Goal: Task Accomplishment & Management: Use online tool/utility

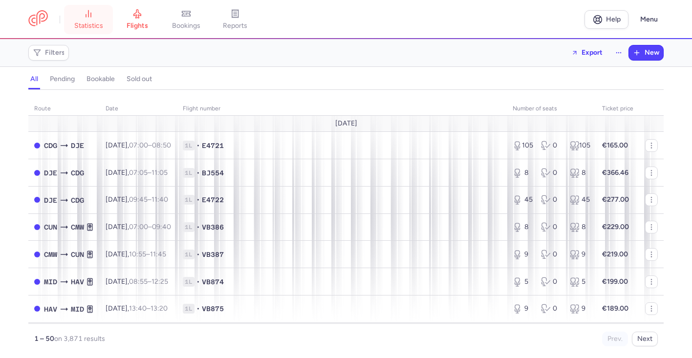
click at [89, 25] on span "statistics" at bounding box center [88, 26] width 29 height 9
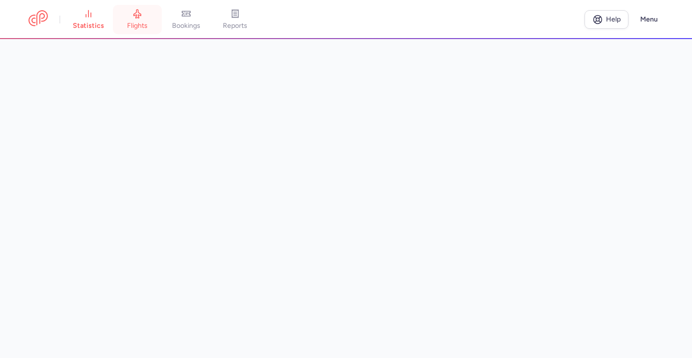
click at [134, 19] on link "flights" at bounding box center [137, 20] width 49 height 22
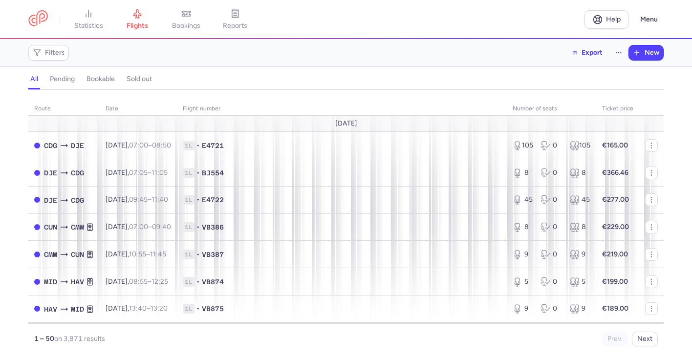
click at [74, 64] on div "Filters Export New" at bounding box center [345, 52] width 643 height 23
click at [61, 55] on span "Filters" at bounding box center [55, 53] width 20 height 8
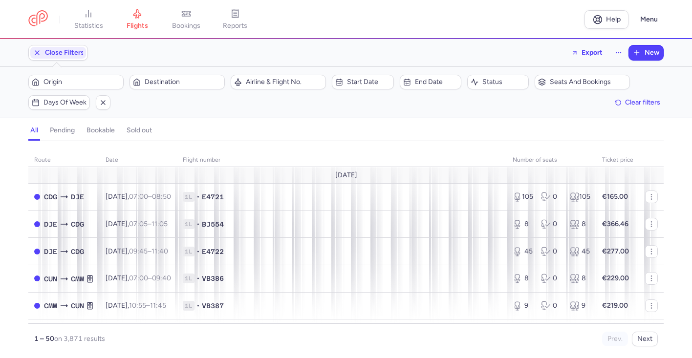
click at [69, 43] on div "Close Filters Export New" at bounding box center [345, 52] width 643 height 23
click at [70, 51] on span "Close Filters" at bounding box center [64, 53] width 39 height 8
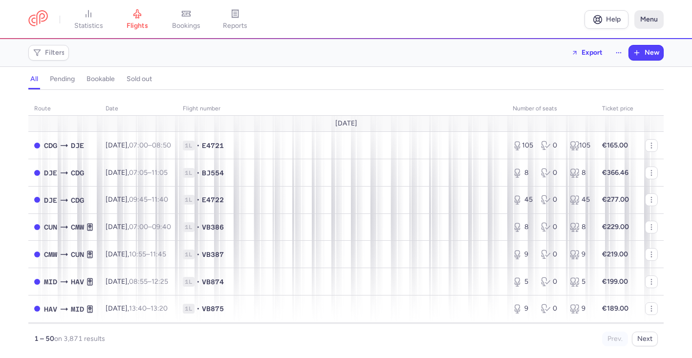
click at [652, 17] on button "Menu" at bounding box center [649, 19] width 29 height 19
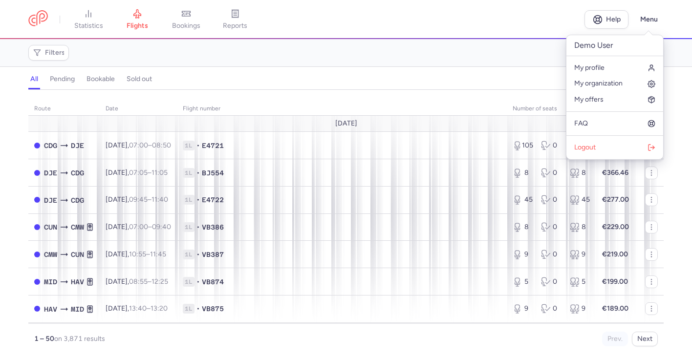
click at [516, 55] on div "Filters Export New" at bounding box center [345, 52] width 643 height 23
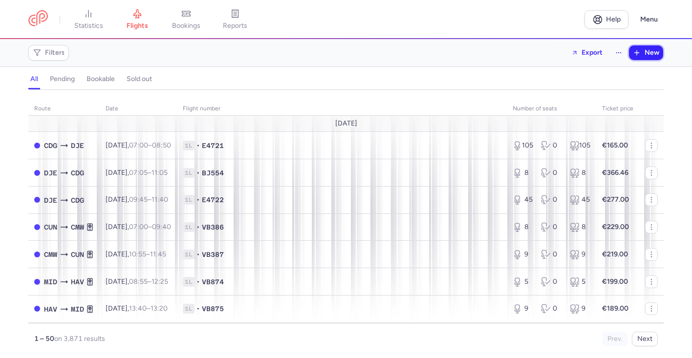
click at [645, 56] on span "New" at bounding box center [652, 53] width 15 height 8
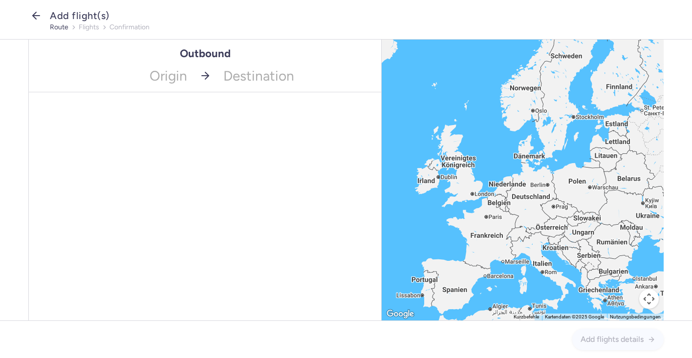
click at [33, 13] on icon "button" at bounding box center [36, 16] width 12 height 12
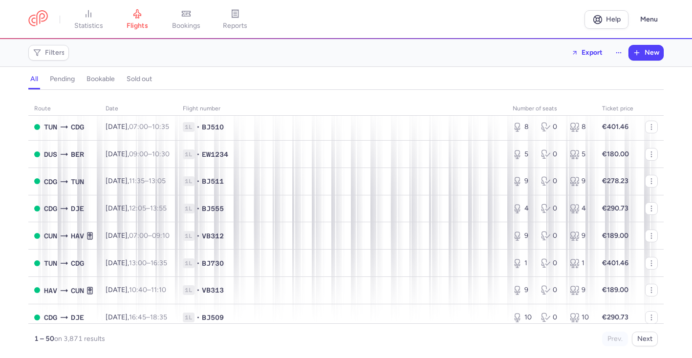
scroll to position [571, 0]
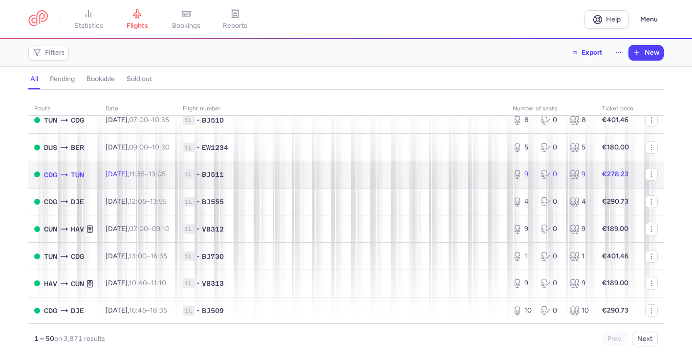
click at [295, 188] on td "1L • BJ511" at bounding box center [342, 174] width 330 height 27
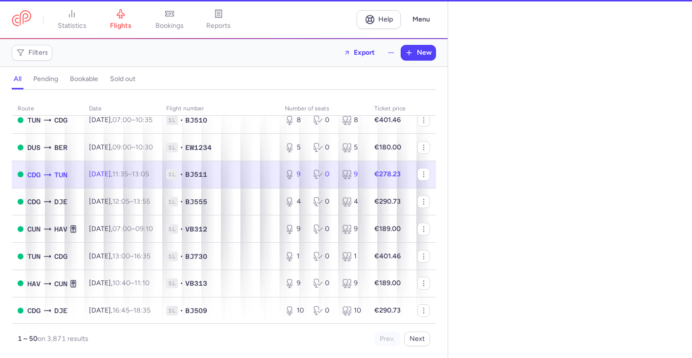
select select "hours"
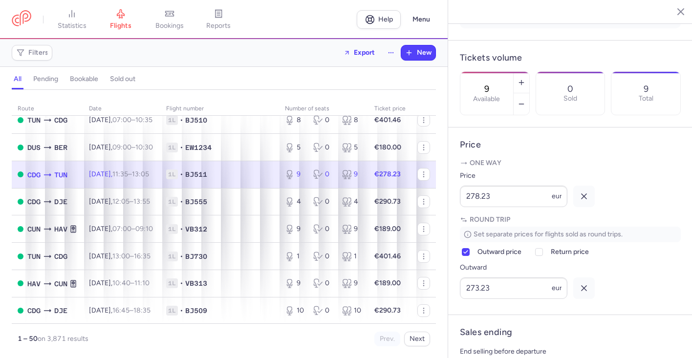
scroll to position [278, 0]
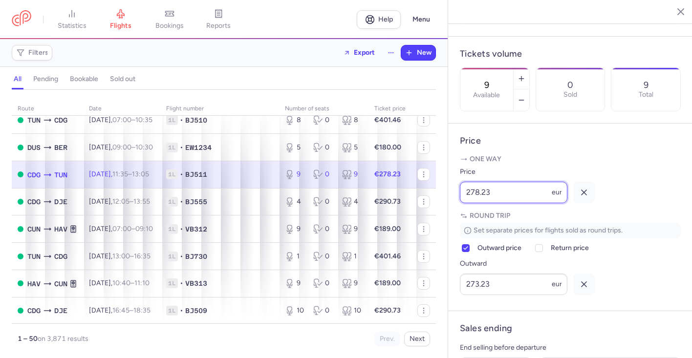
click at [527, 182] on input "278.23" at bounding box center [514, 193] width 108 height 22
type input "0"
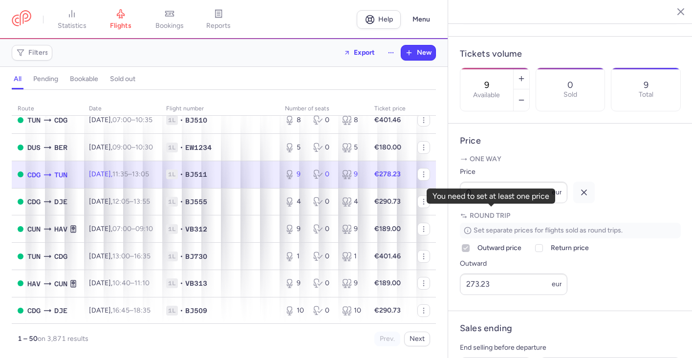
click at [465, 245] on icon at bounding box center [466, 248] width 6 height 6
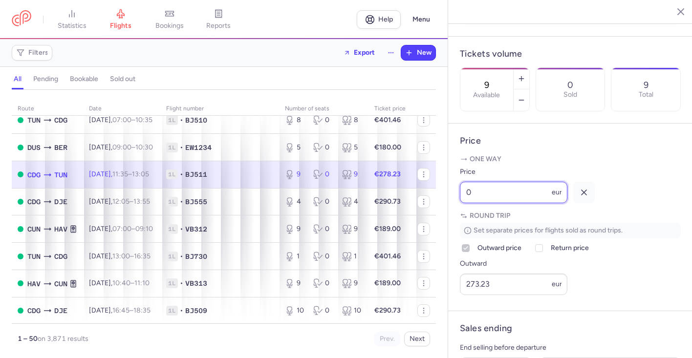
click at [492, 182] on input "0" at bounding box center [514, 193] width 108 height 22
click at [566, 124] on article "Price One way Price 0 eur Round trip Set separate prices for flights sold as ro…" at bounding box center [570, 218] width 244 height 188
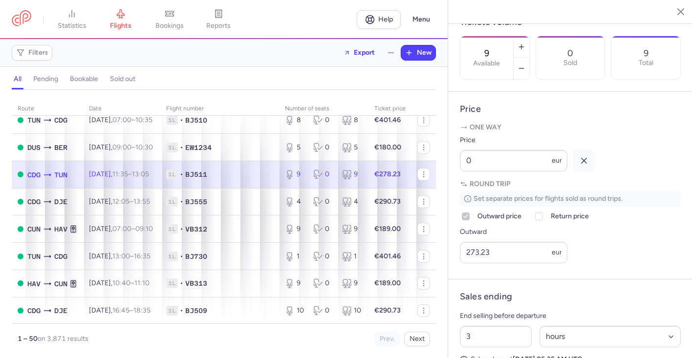
scroll to position [310, 0]
click at [676, 13] on icon "button" at bounding box center [674, 11] width 10 height 10
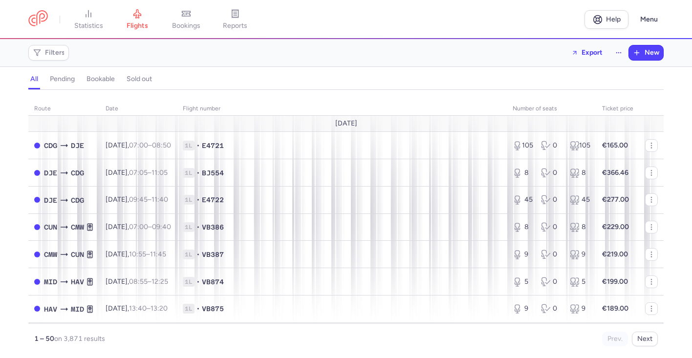
click at [590, 61] on div "Filters Export New" at bounding box center [345, 52] width 643 height 23
click at [591, 54] on span "Export" at bounding box center [592, 51] width 21 height 7
click at [600, 77] on icon "button" at bounding box center [599, 79] width 8 height 8
